Goal: Check status: Check status

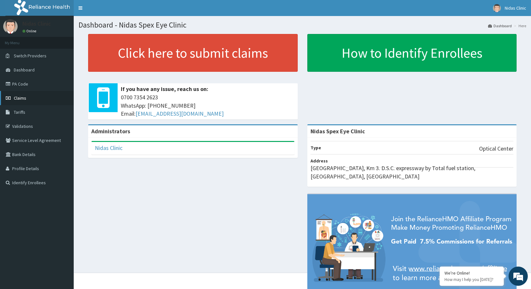
click at [22, 99] on span "Claims" at bounding box center [20, 98] width 12 height 6
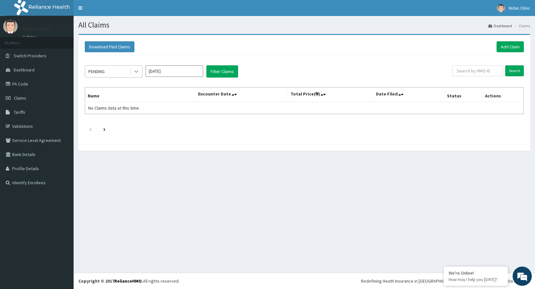
click at [136, 72] on icon at bounding box center [137, 72] width 4 height 2
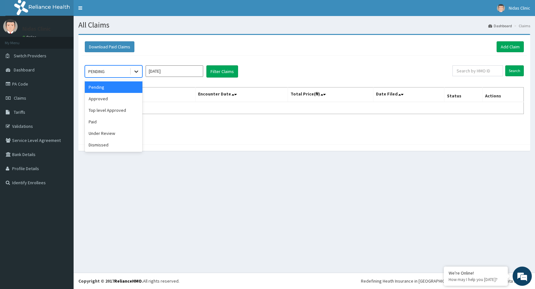
click at [136, 72] on icon at bounding box center [137, 72] width 4 height 2
click at [105, 121] on div "Paid" at bounding box center [114, 122] width 58 height 12
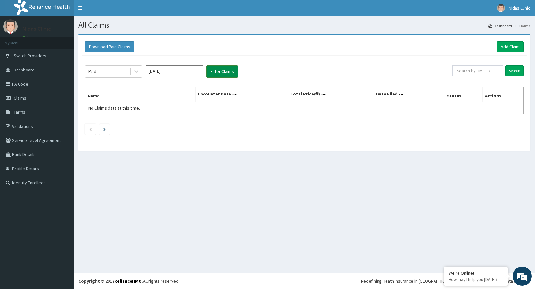
click at [225, 73] on button "Filter Claims" at bounding box center [223, 71] width 32 height 12
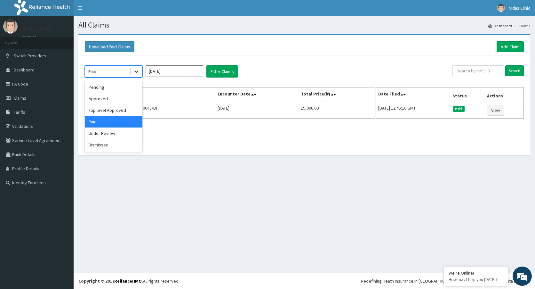
click at [140, 72] on div at bounding box center [137, 72] width 12 height 12
click at [102, 89] on div "Pending" at bounding box center [114, 87] width 58 height 12
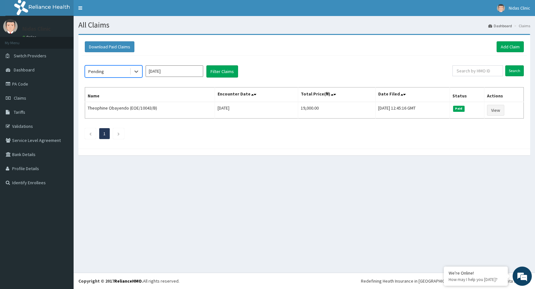
click at [156, 74] on input "Sep 2025" at bounding box center [175, 71] width 58 height 12
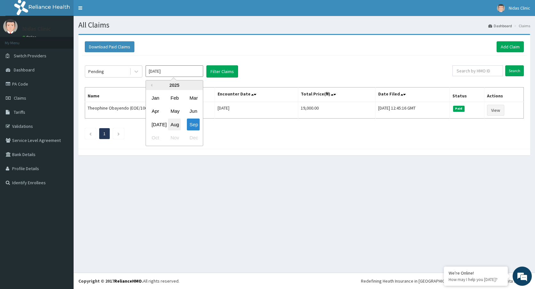
click at [174, 124] on div "Aug" at bounding box center [174, 125] width 13 height 12
type input "Aug 2025"
click at [226, 69] on button "Filter Claims" at bounding box center [223, 71] width 32 height 12
